Goal: Transaction & Acquisition: Subscribe to service/newsletter

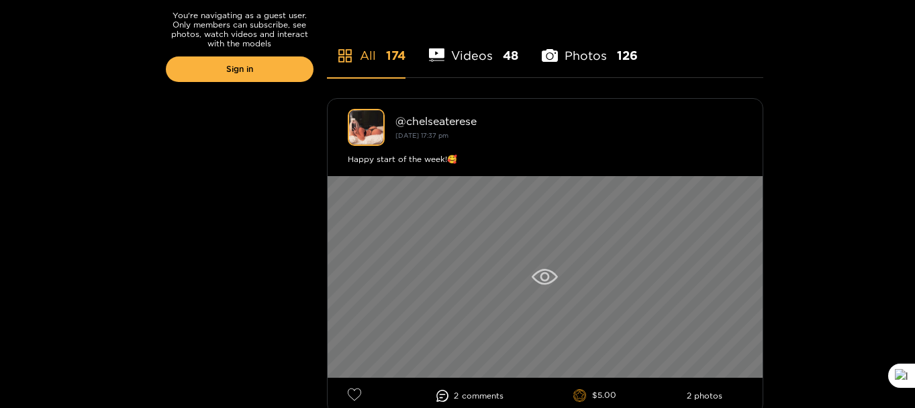
scroll to position [403, 0]
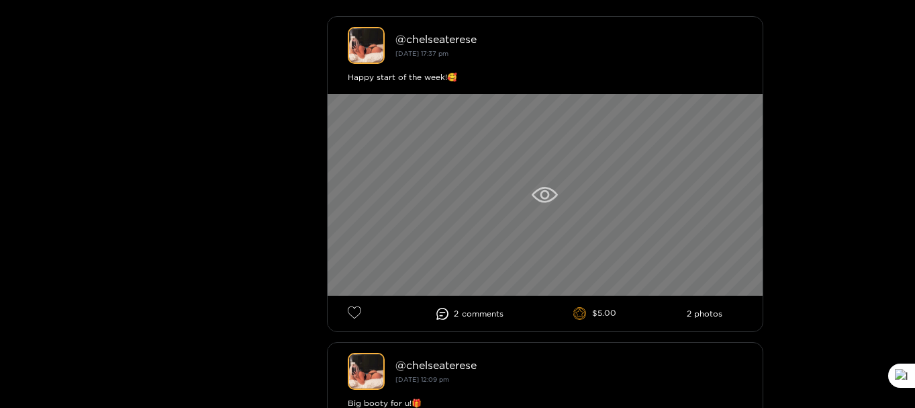
click at [551, 198] on icon at bounding box center [545, 195] width 26 height 16
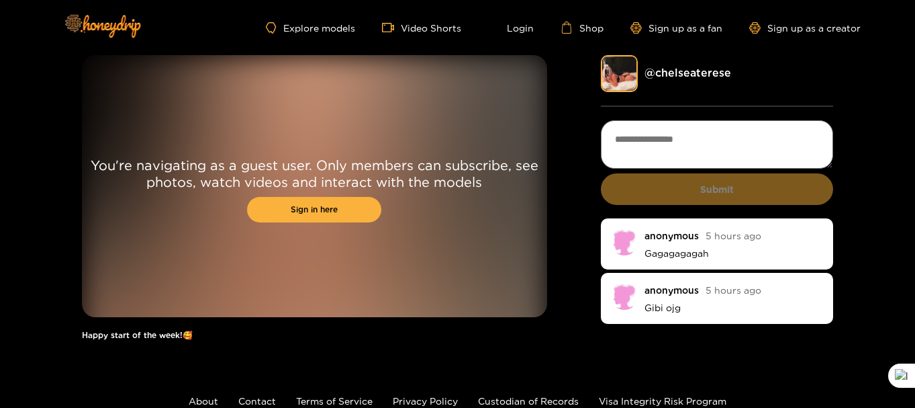
click at [305, 123] on div "You're navigating as a guest user. Only members can subscribe, see photos, watc…" at bounding box center [314, 186] width 465 height 262
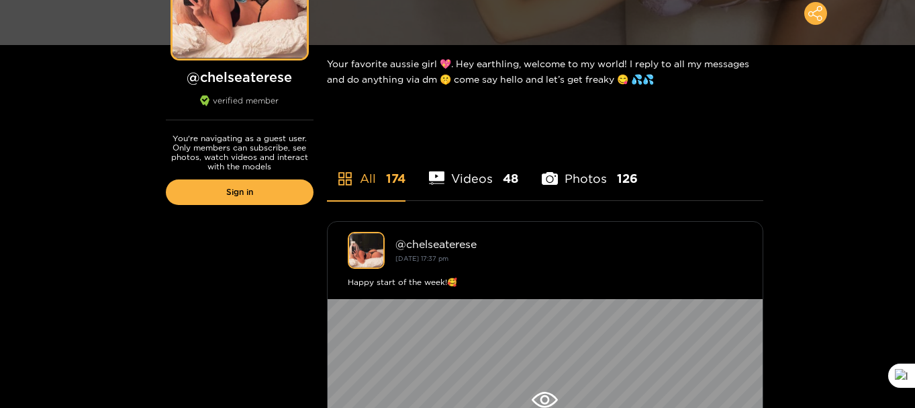
scroll to position [201, 0]
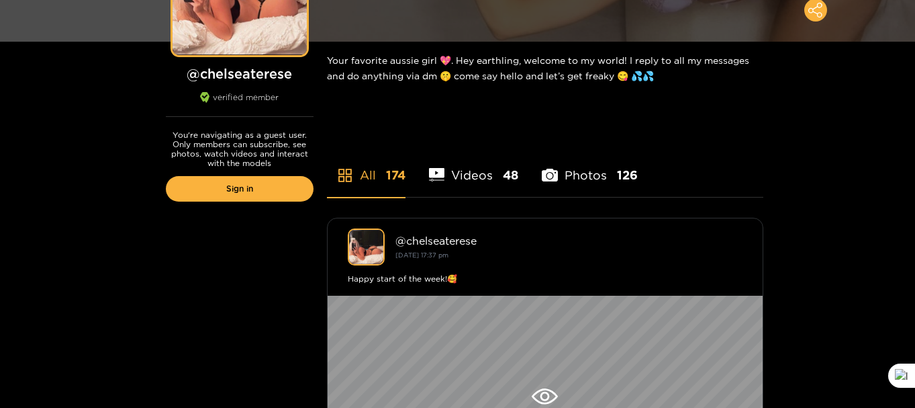
click at [457, 168] on li "Videos 48" at bounding box center [474, 166] width 90 height 60
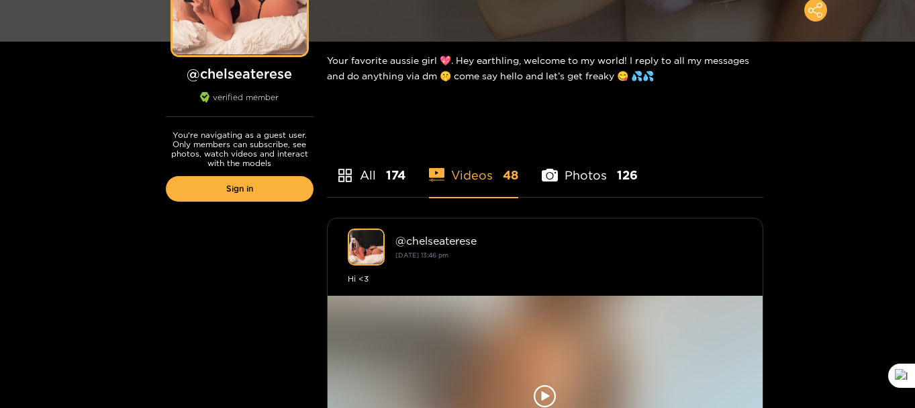
click at [612, 175] on li "Photos 126" at bounding box center [590, 166] width 96 height 60
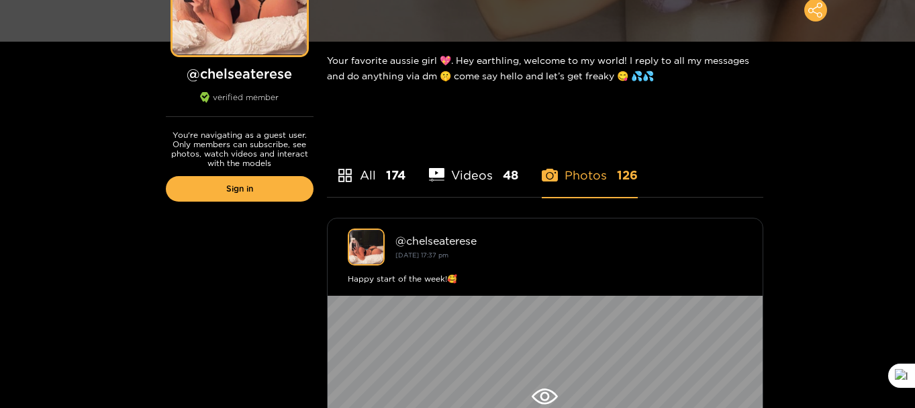
click at [481, 167] on li "Videos 48" at bounding box center [474, 166] width 90 height 60
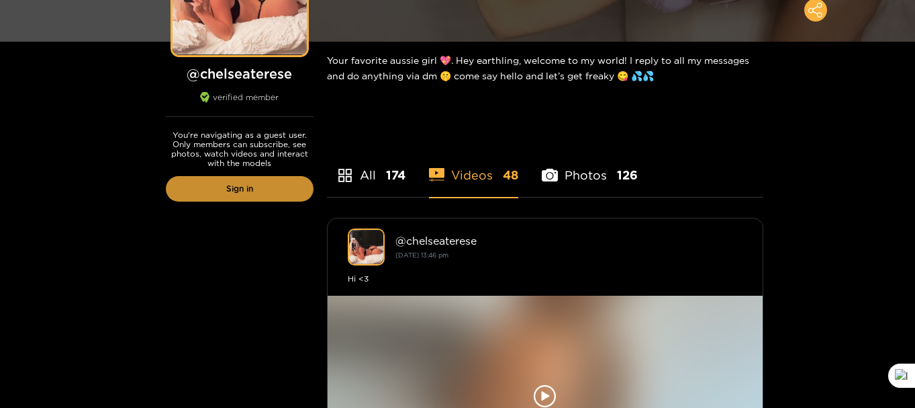
click at [273, 185] on link "Sign in" at bounding box center [240, 189] width 148 height 26
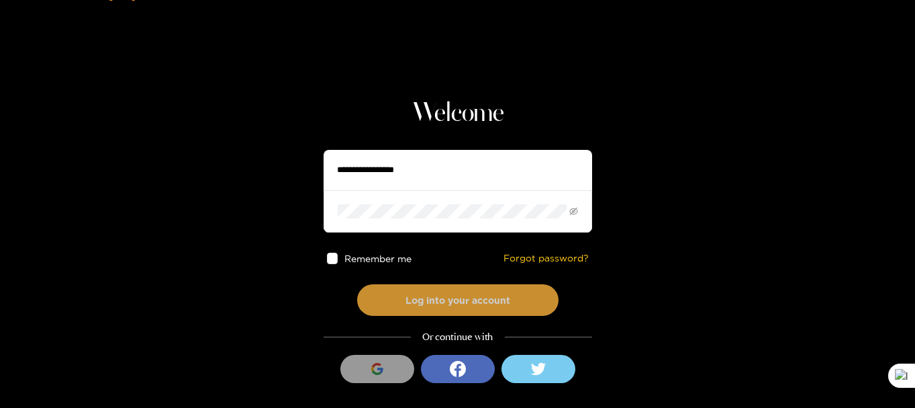
scroll to position [70, 0]
